Goal: Transaction & Acquisition: Purchase product/service

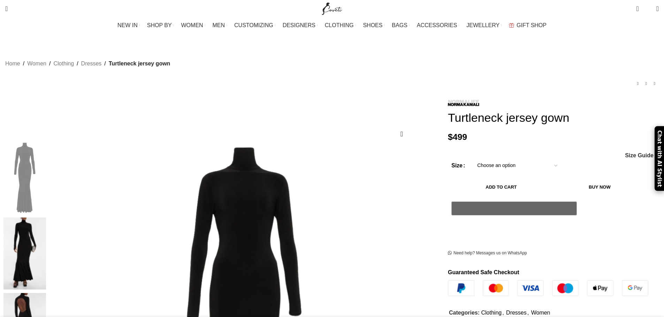
scroll to position [0, 59]
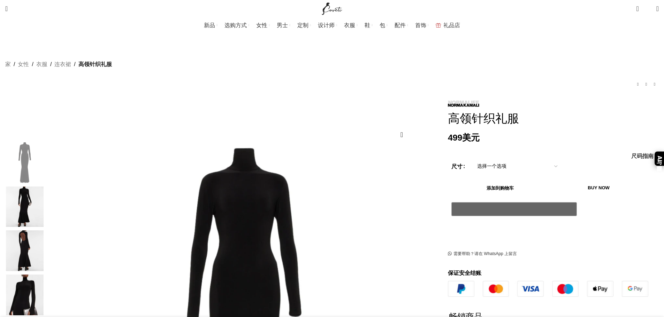
scroll to position [0, 367]
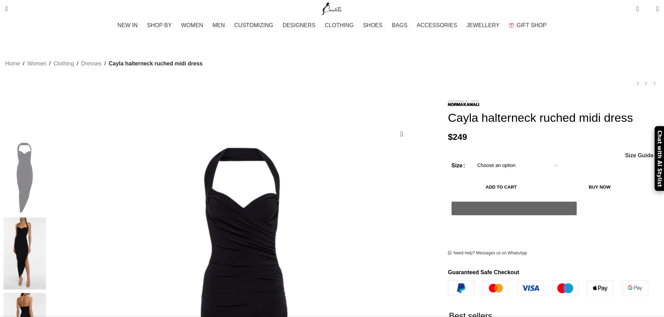
drag, startPoint x: 595, startPoint y: 93, endPoint x: 591, endPoint y: 100, distance: 7.5
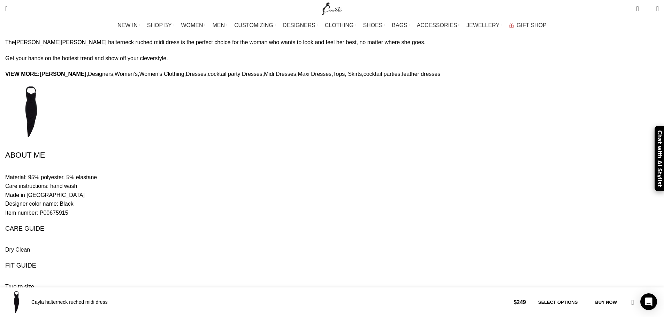
scroll to position [624, 0]
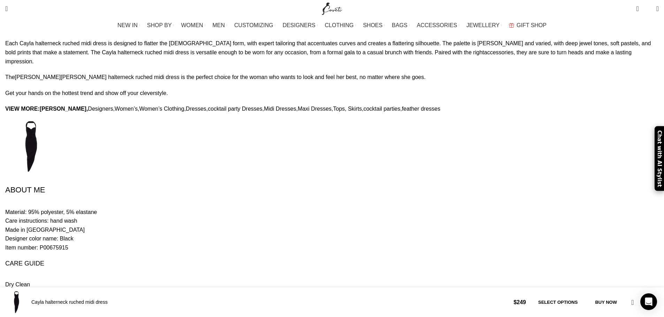
click at [569, 115] on div "Home Women Clothing Dresses Cayla halterneck ruched midi dress [PERSON_NAME] je…" at bounding box center [332, 276] width 664 height 1732
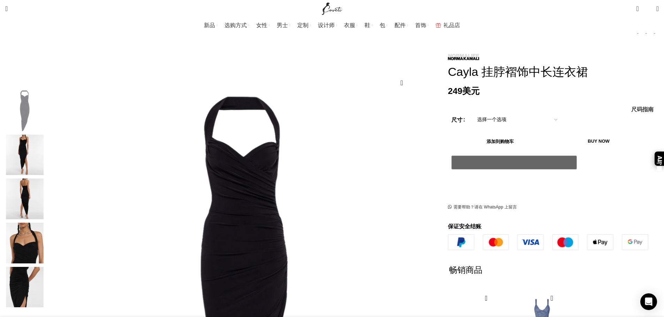
scroll to position [0, 293]
